Goal: Task Accomplishment & Management: Complete application form

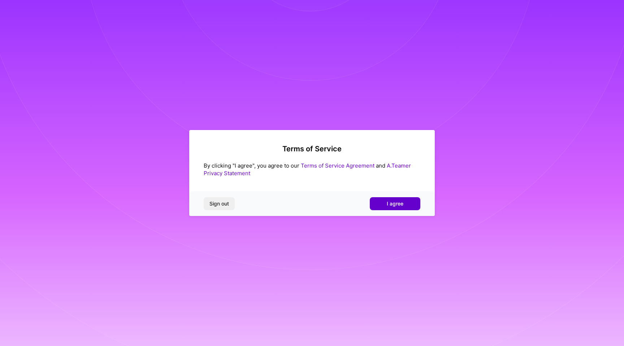
click at [394, 205] on span "I agree" at bounding box center [395, 203] width 17 height 7
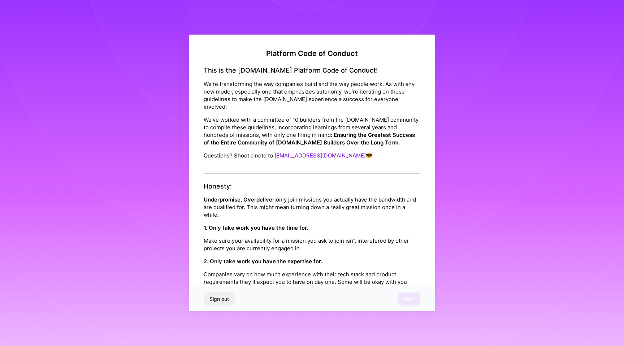
click at [313, 160] on div "This is the [DOMAIN_NAME] Platform Code of Conduct! We’re transforming the way …" at bounding box center [312, 119] width 217 height 107
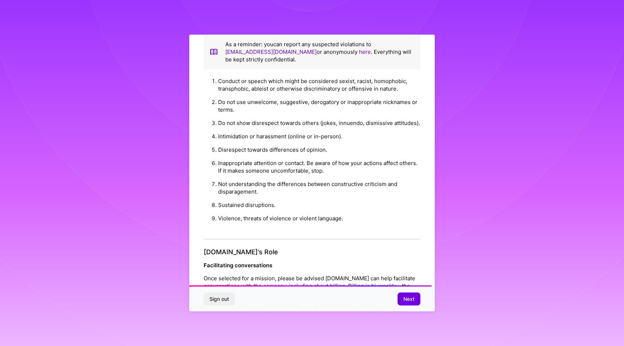
scroll to position [713, 0]
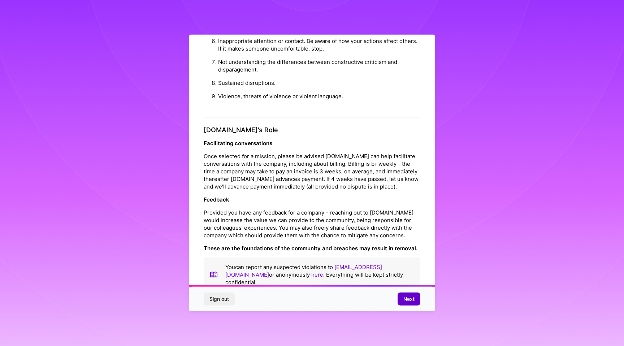
click at [404, 296] on span "Next" at bounding box center [409, 298] width 11 height 7
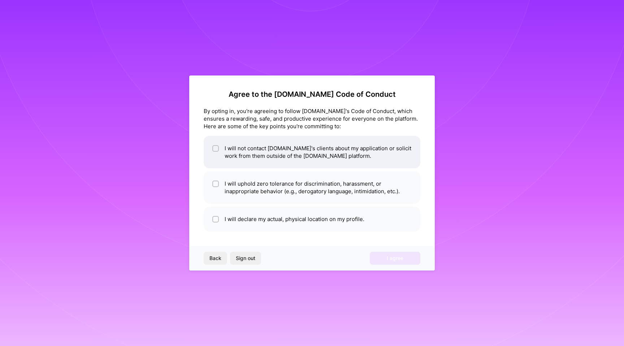
click at [369, 152] on li "I will not contact [DOMAIN_NAME]'s clients about my application or solicit work…" at bounding box center [312, 152] width 217 height 33
checkbox input "true"
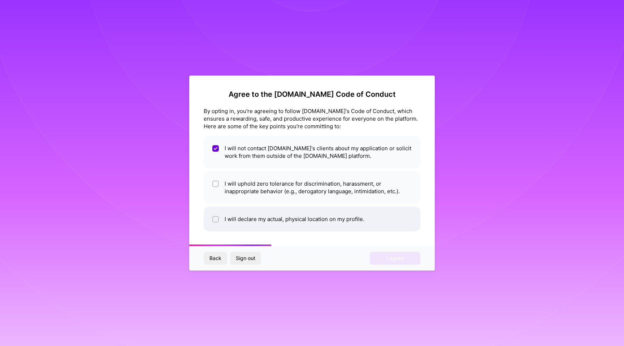
click at [366, 226] on li "I will declare my actual, physical location on my profile." at bounding box center [312, 219] width 217 height 25
checkbox input "true"
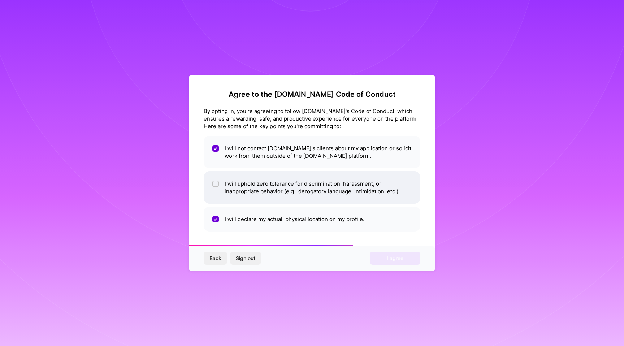
click at [373, 185] on li "I will uphold zero tolerance for discrimination, harassment, or inappropriate b…" at bounding box center [312, 187] width 217 height 33
checkbox input "true"
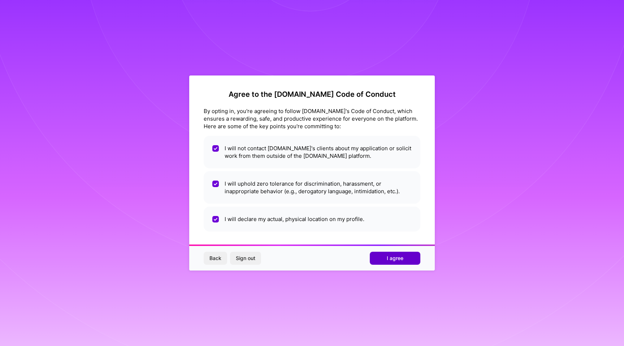
click at [401, 260] on span "I agree" at bounding box center [395, 258] width 17 height 7
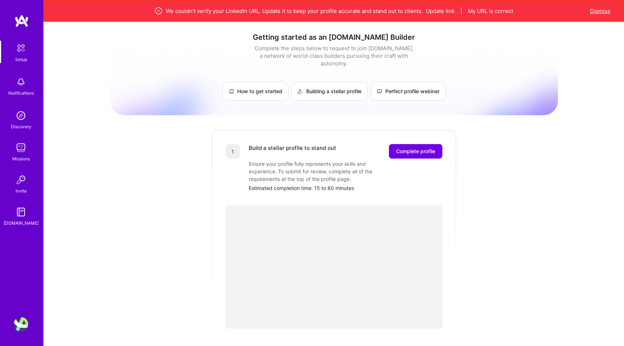
click at [602, 9] on button "Dismiss" at bounding box center [600, 11] width 20 height 8
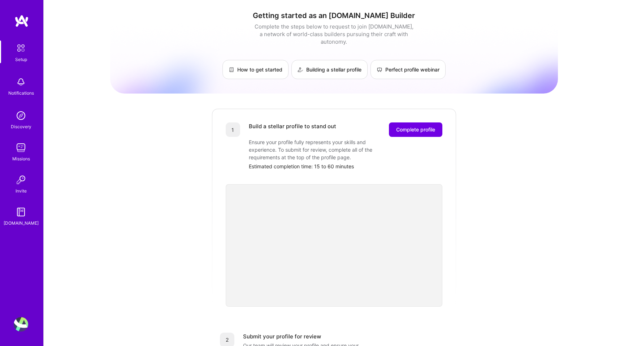
click at [25, 51] on img at bounding box center [20, 47] width 15 height 15
click at [23, 84] on img at bounding box center [21, 82] width 14 height 14
click at [23, 118] on img at bounding box center [21, 115] width 14 height 14
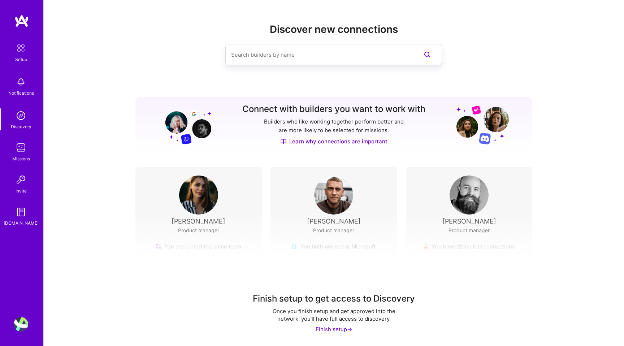
click at [196, 207] on img at bounding box center [198, 195] width 39 height 39
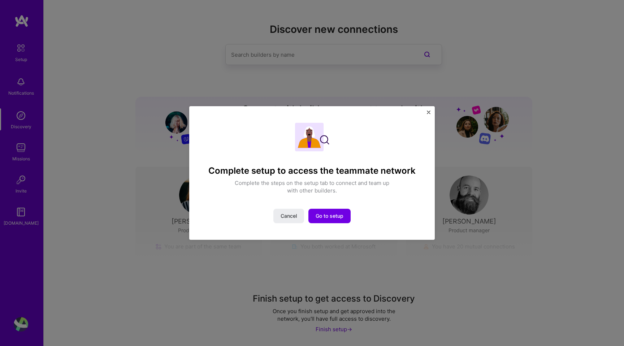
click at [171, 217] on div "Complete setup to access the teammate network Complete the steps on the setup t…" at bounding box center [312, 173] width 624 height 346
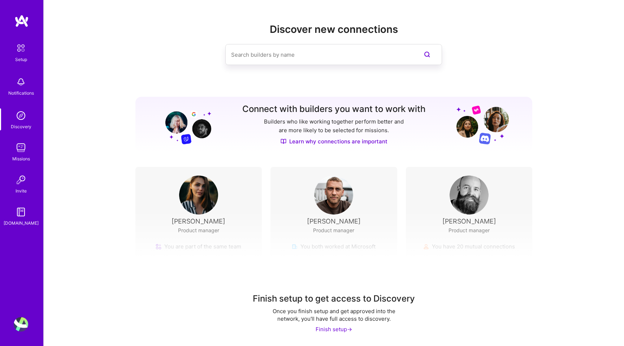
click at [18, 207] on img at bounding box center [21, 212] width 14 height 14
